Goal: Download file/media

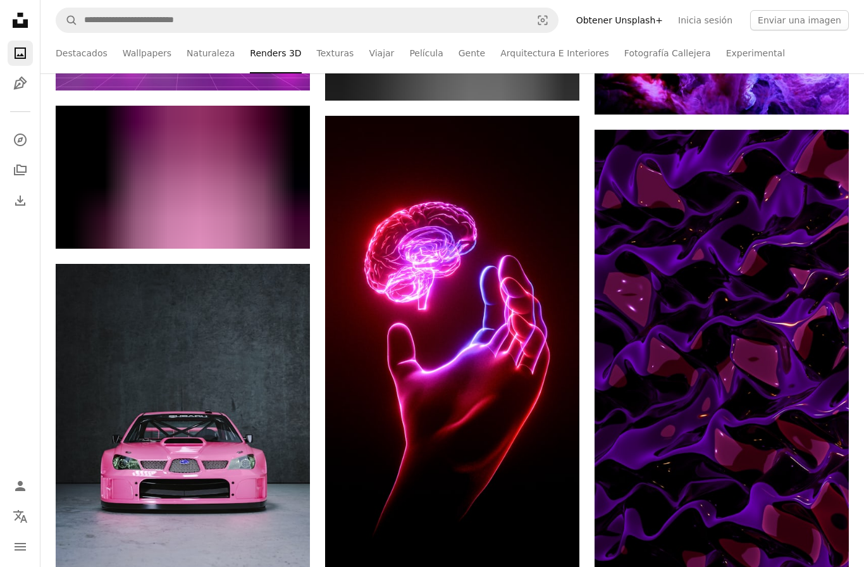
scroll to position [54559, 0]
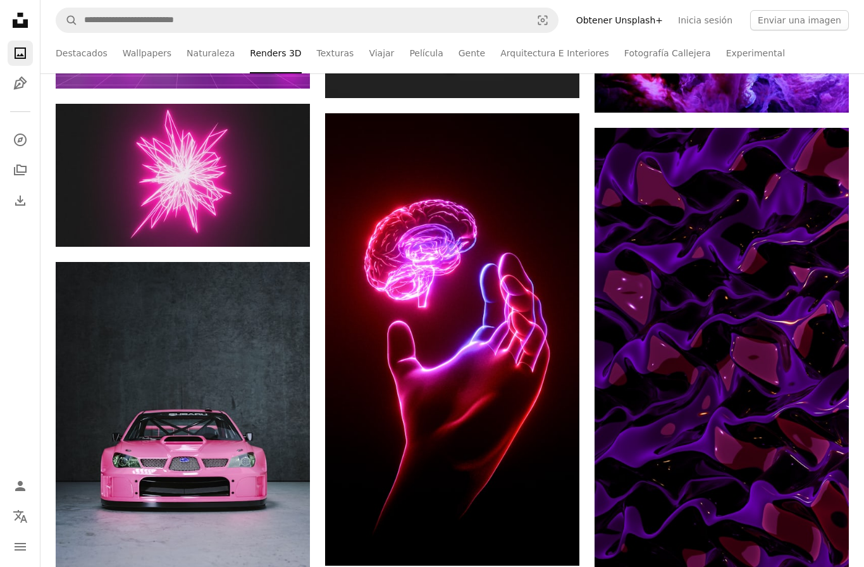
click at [521, 381] on img at bounding box center [452, 339] width 254 height 452
click at [563, 133] on button "A plus sign" at bounding box center [553, 136] width 25 height 20
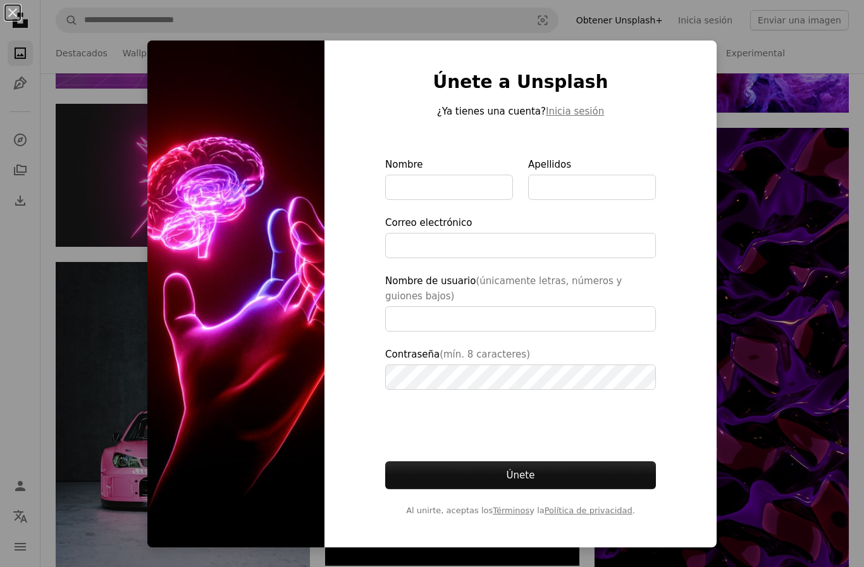
click at [767, 54] on div "An X shape Únete a Unsplash ¿Ya tienes una cuenta? Inicia sesión Nombre Apellid…" at bounding box center [432, 283] width 864 height 567
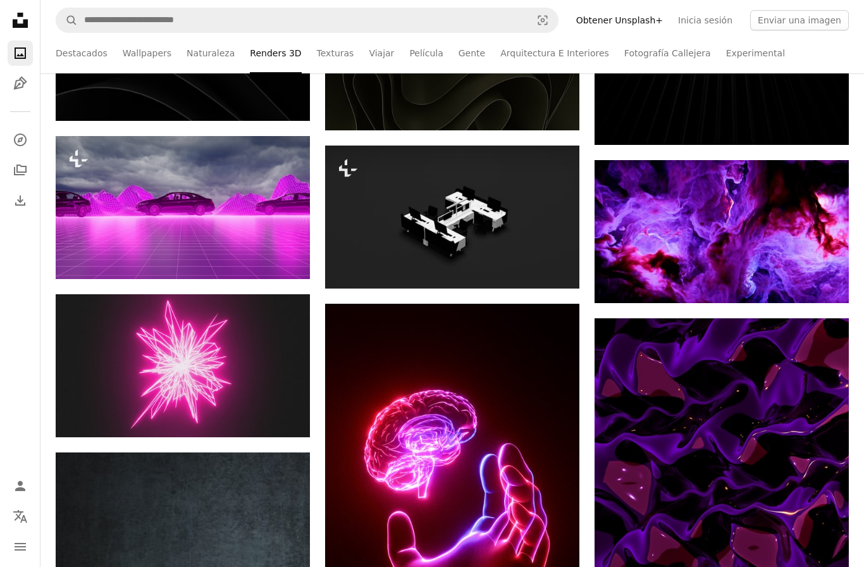
scroll to position [54597, 0]
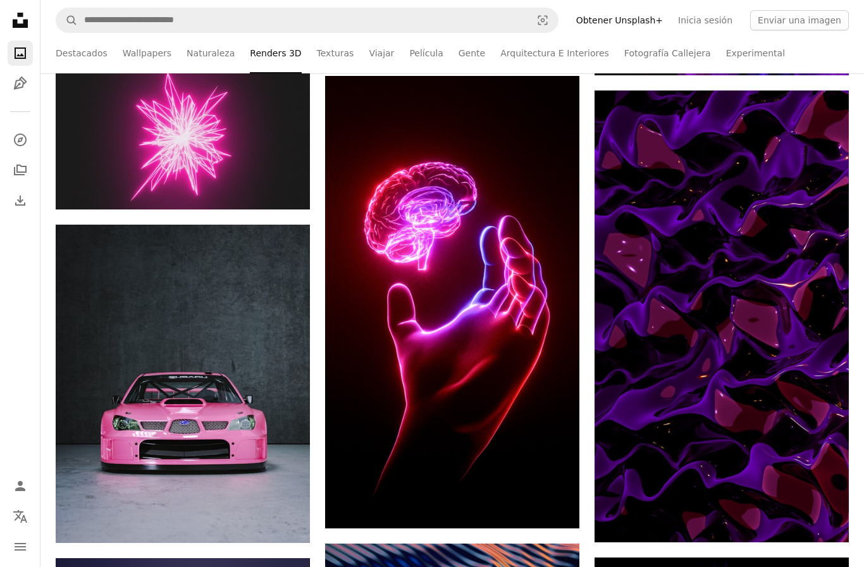
click at [544, 504] on link "Arrow pointing down" at bounding box center [553, 505] width 25 height 20
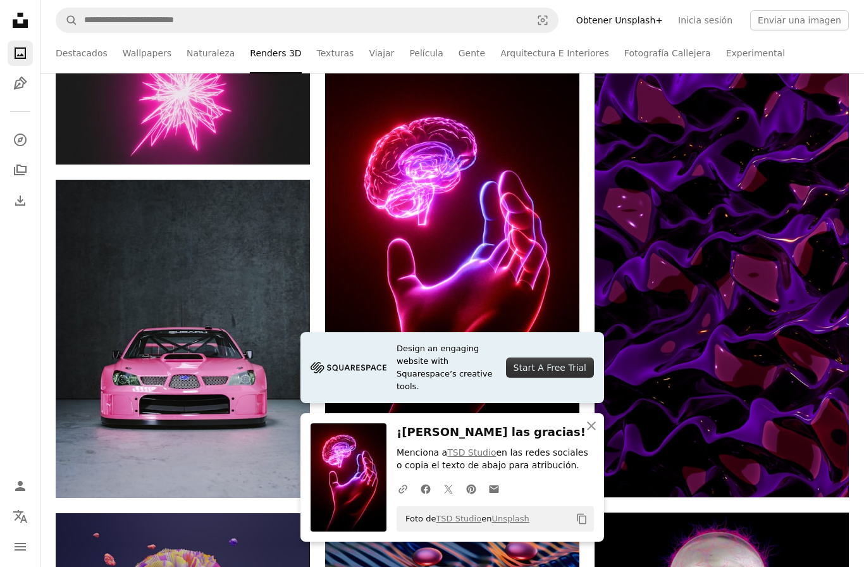
click at [594, 426] on icon "button" at bounding box center [591, 425] width 9 height 9
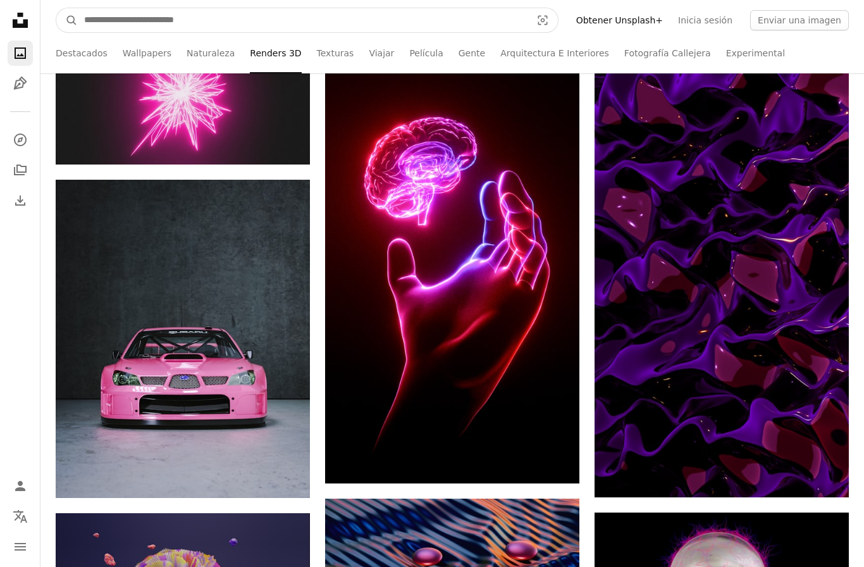
click at [556, 13] on button "Visual search" at bounding box center [542, 20] width 30 height 24
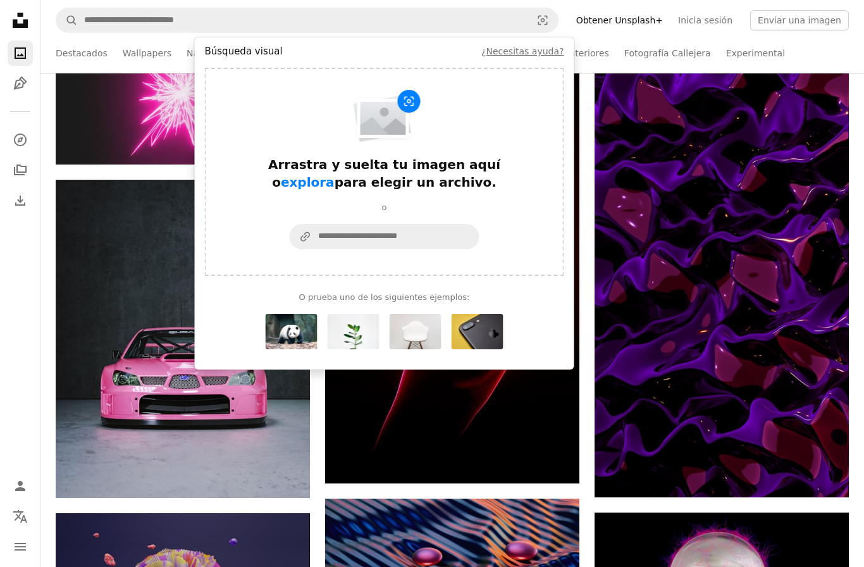
click at [471, 156] on div "Arrastra y suelta tu imagen aquí o explora para elegir un archivo." at bounding box center [384, 173] width 253 height 35
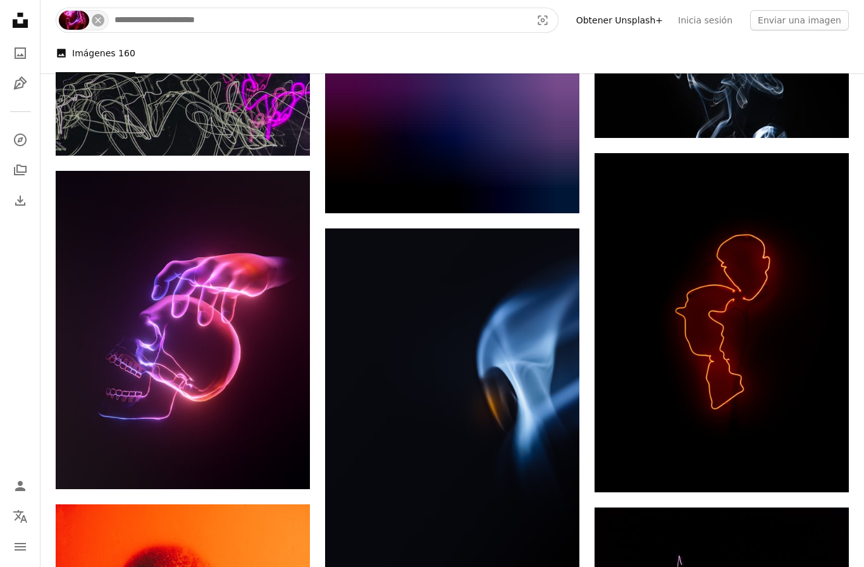
scroll to position [1717, 0]
